Goal: Task Accomplishment & Management: Manage account settings

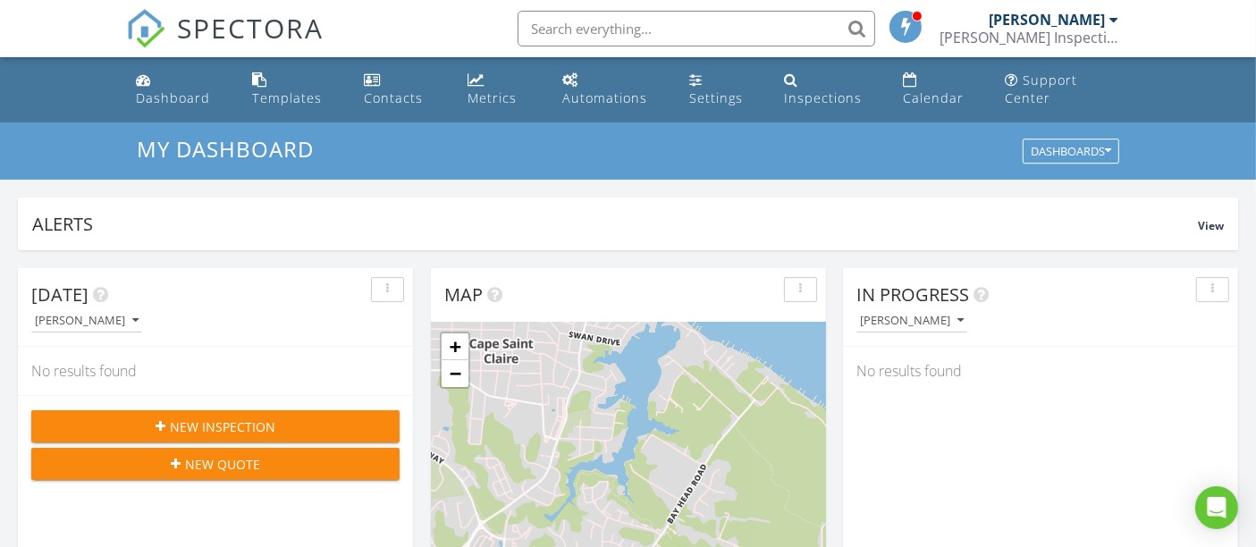
scroll to position [1657, 1287]
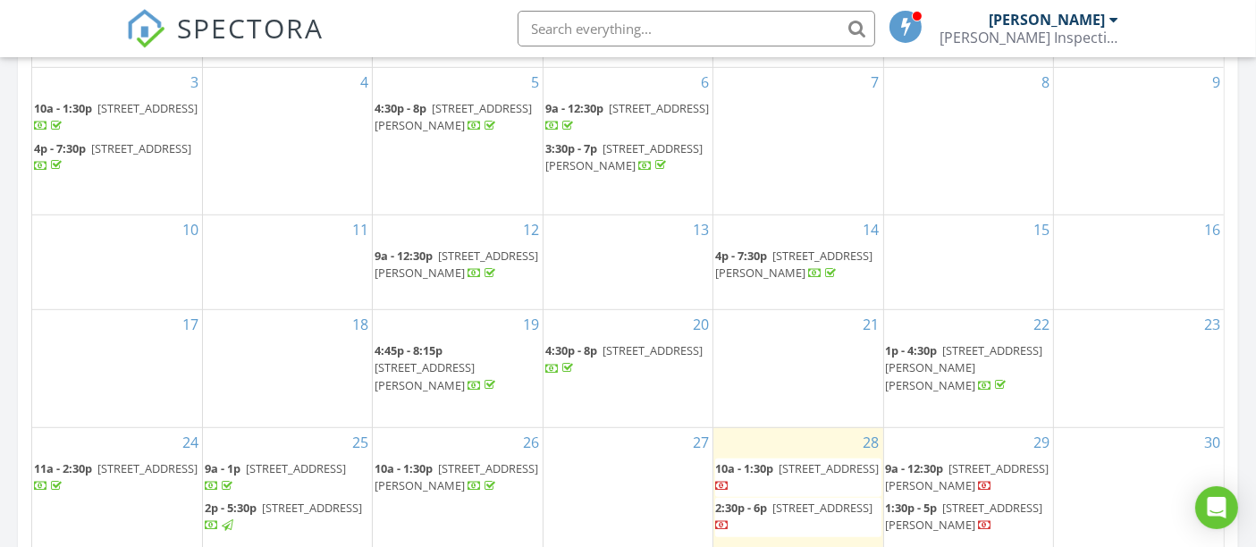
scroll to position [1092, 0]
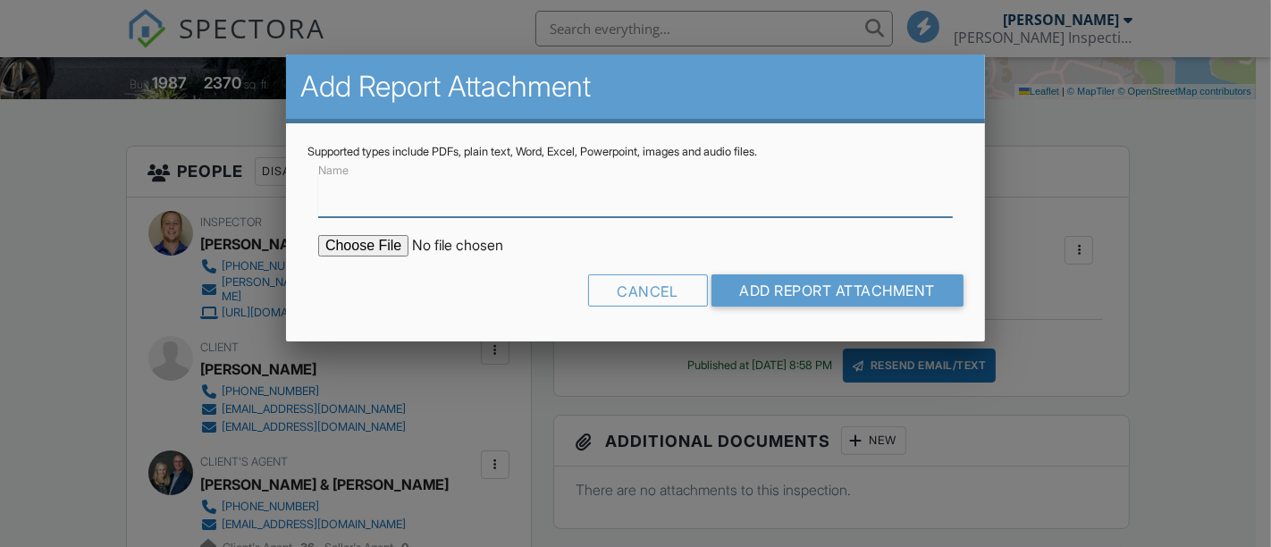
scroll to position [397, 0]
click at [454, 207] on input "Name" at bounding box center [635, 195] width 634 height 44
type input "Mold Test Report"
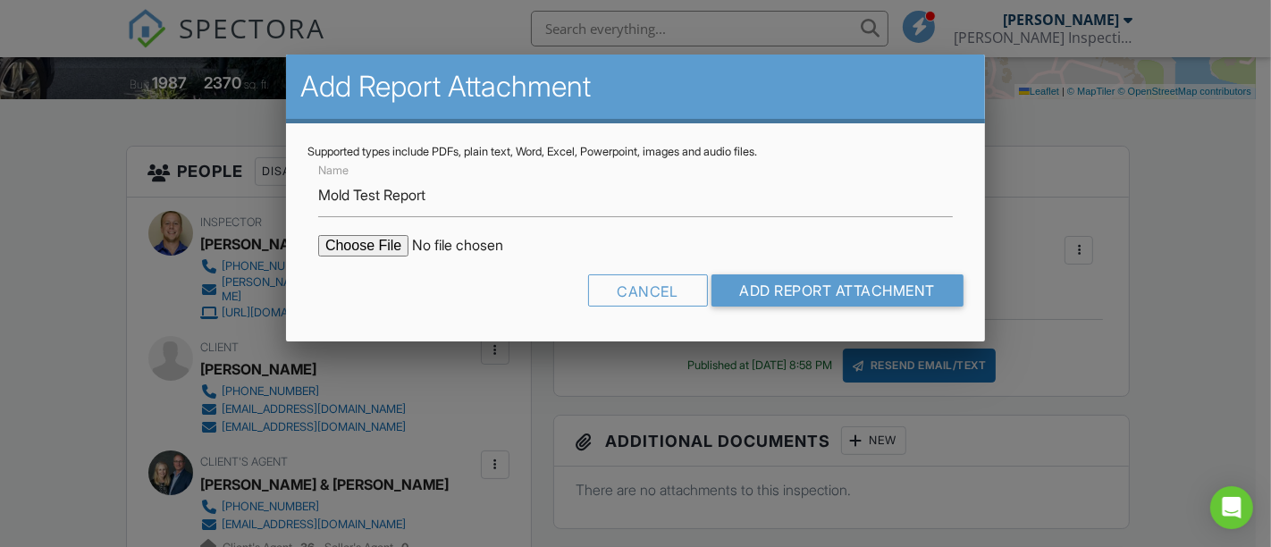
click at [363, 243] on input "file" at bounding box center [470, 245] width 304 height 21
type input "C:\fakepath\Project-4203822_Blumsack - 124 [GEOGRAPHIC_DATA]pdf"
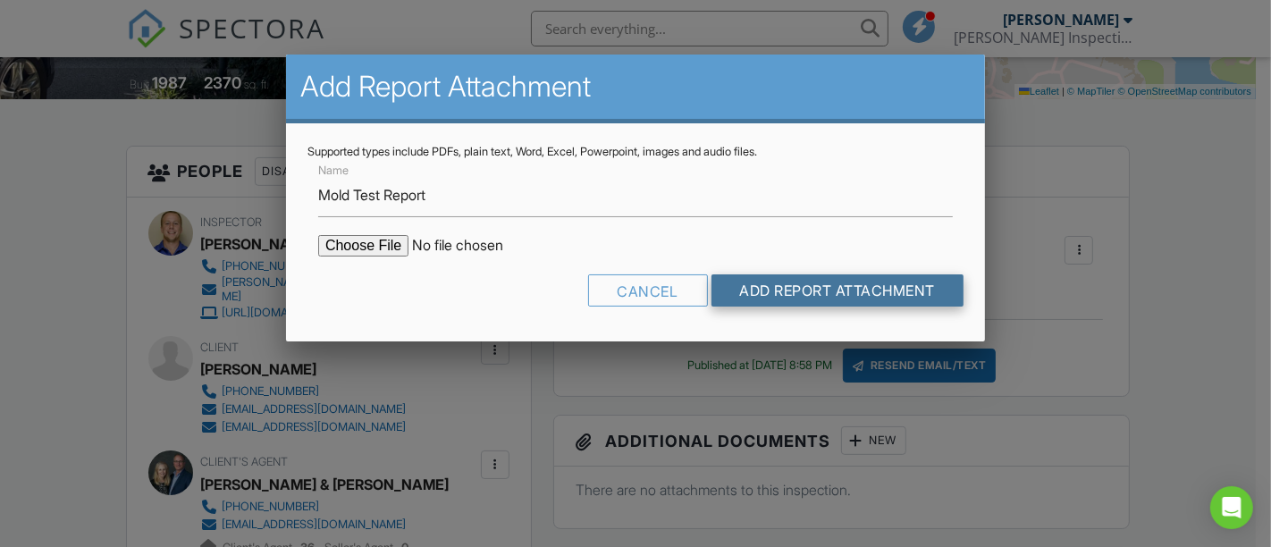
click at [796, 290] on input "Add Report Attachment" at bounding box center [837, 290] width 253 height 32
